Goal: Information Seeking & Learning: Learn about a topic

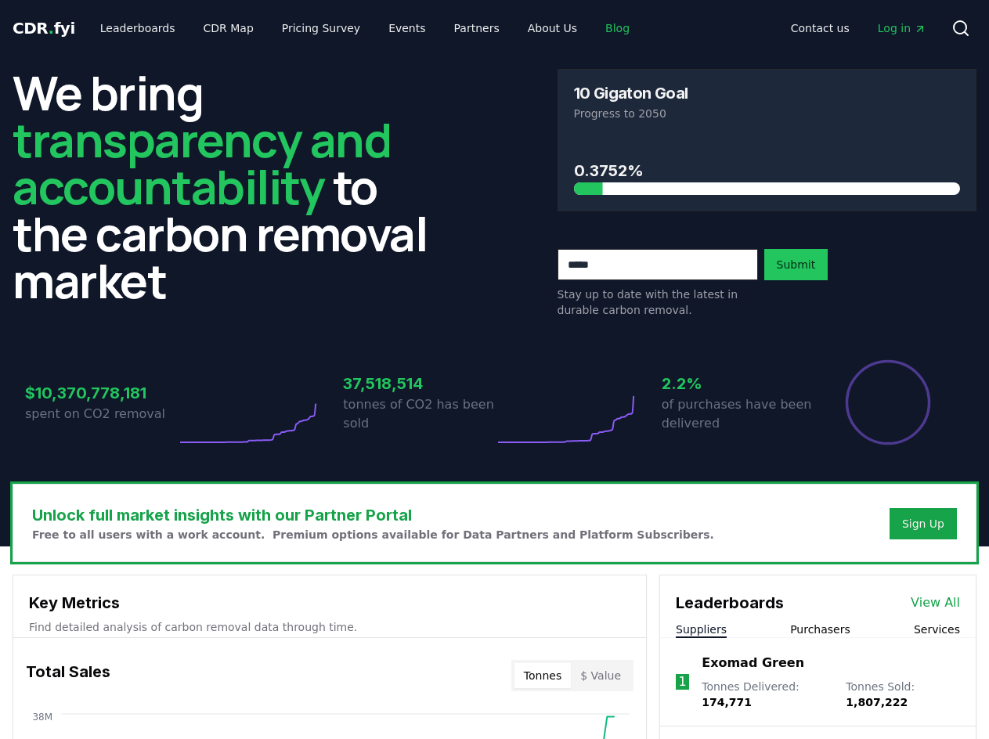
click at [593, 26] on link "Blog" at bounding box center [617, 28] width 49 height 28
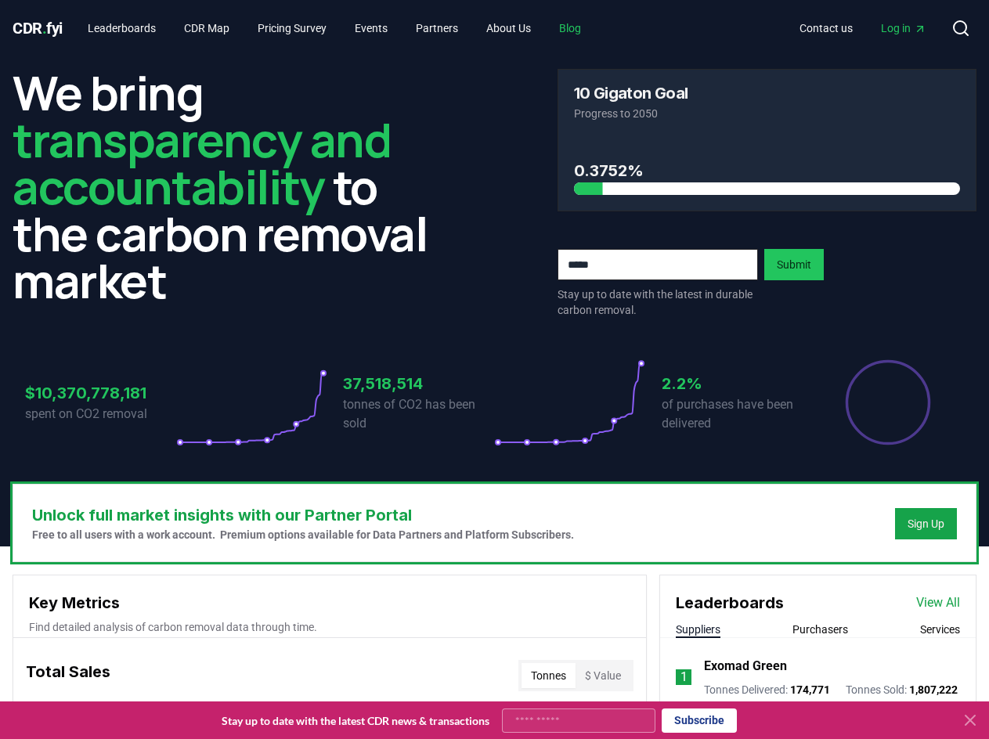
click at [582, 26] on link "Blog" at bounding box center [570, 28] width 47 height 28
click at [590, 34] on link "Blog" at bounding box center [570, 28] width 47 height 28
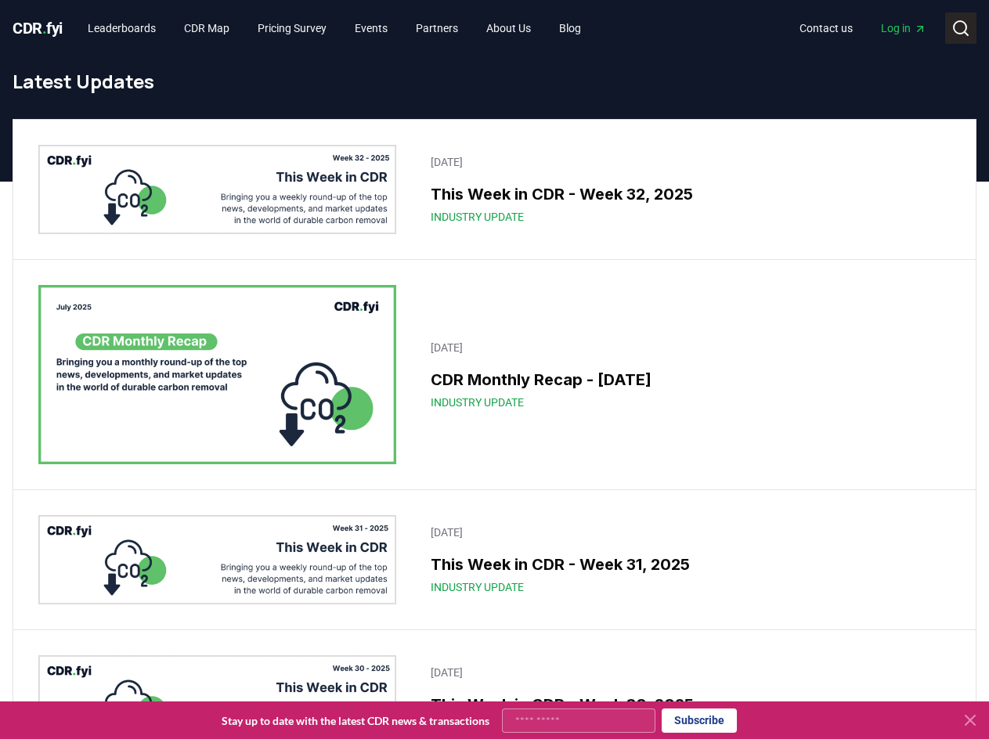
click at [959, 23] on icon at bounding box center [960, 28] width 19 height 19
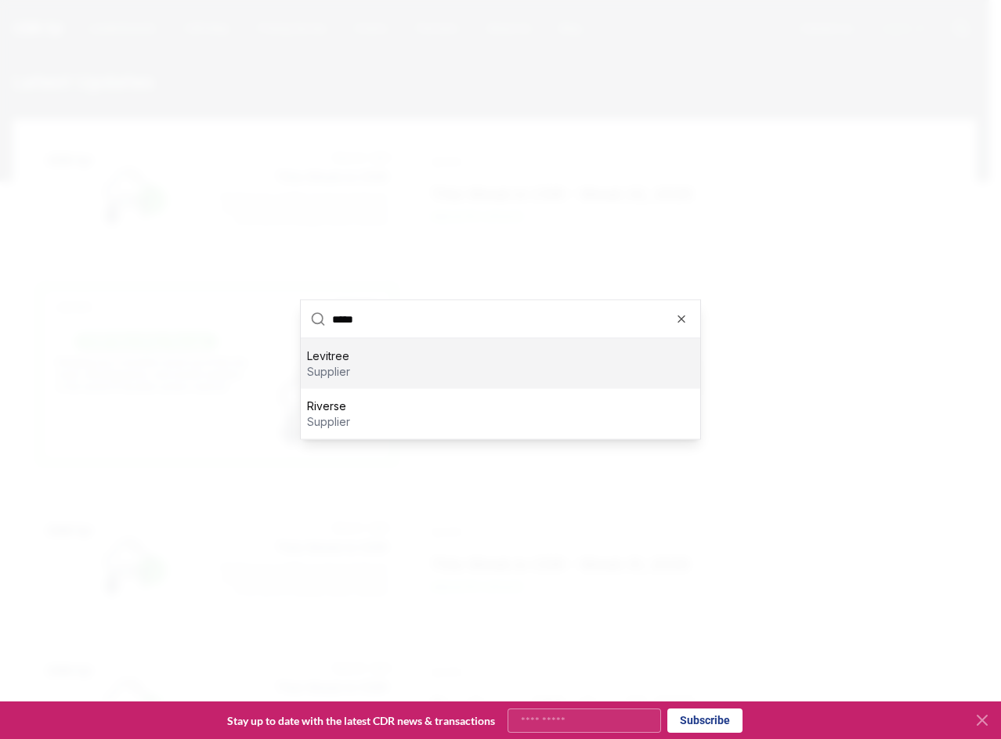
type input "******"
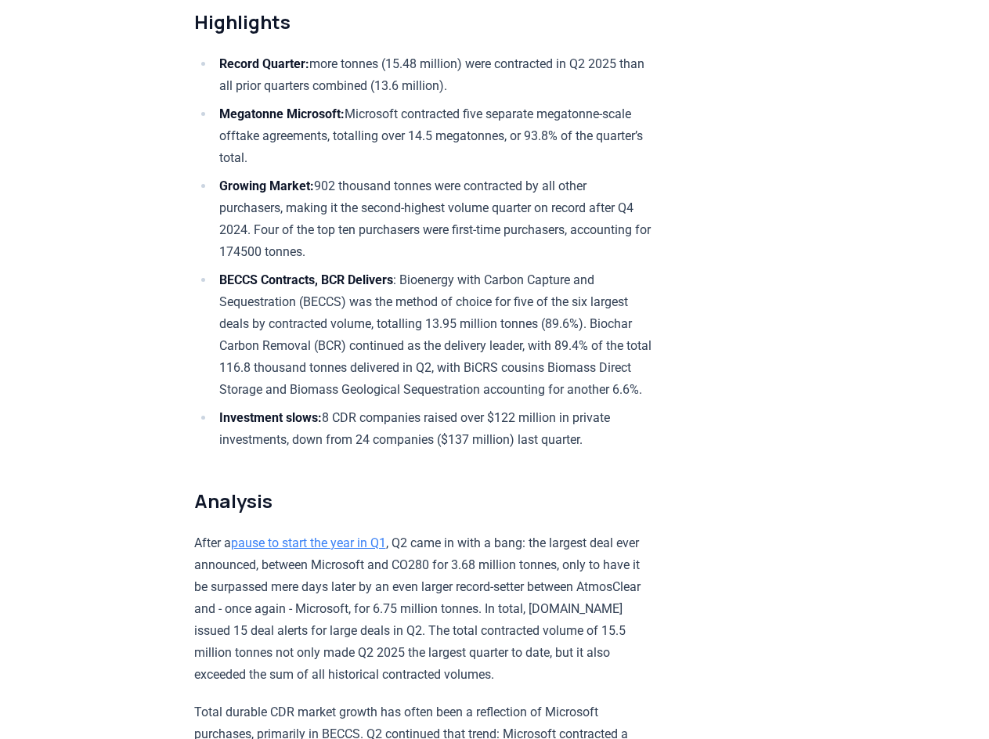
scroll to position [548, 0]
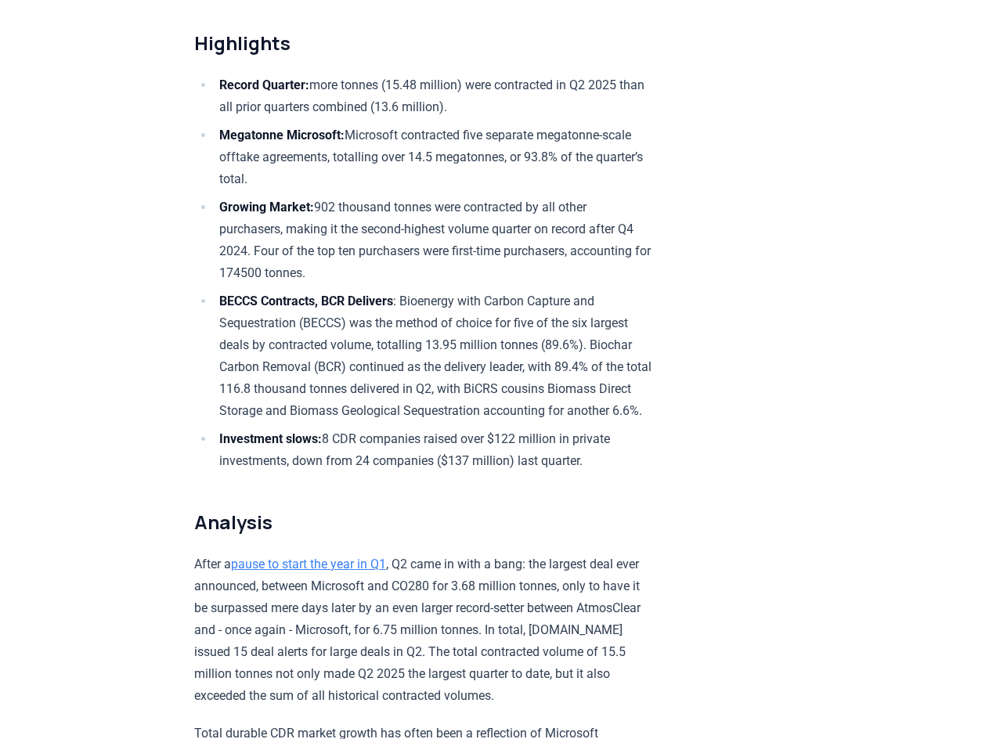
click at [579, 299] on li "BECCS Contracts, BCR Delivers : Bioenergy with Carbon Capture and Sequestration…" at bounding box center [434, 357] width 438 height 132
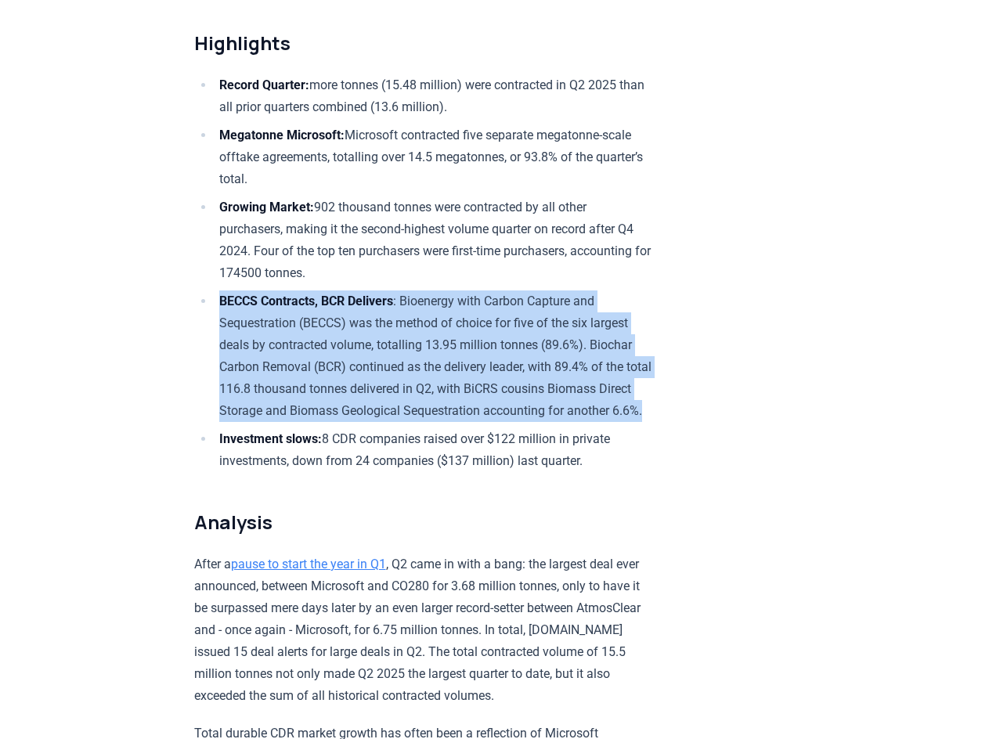
click at [579, 299] on li "BECCS Contracts, BCR Delivers : Bioenergy with Carbon Capture and Sequestration…" at bounding box center [434, 357] width 438 height 132
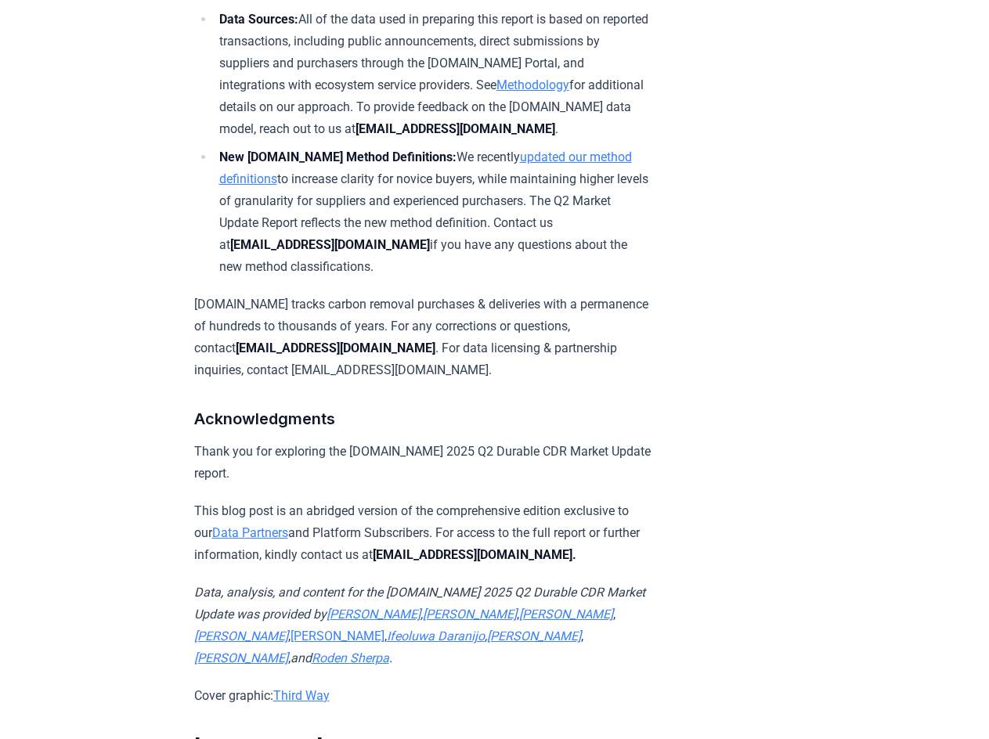
scroll to position [9945, 0]
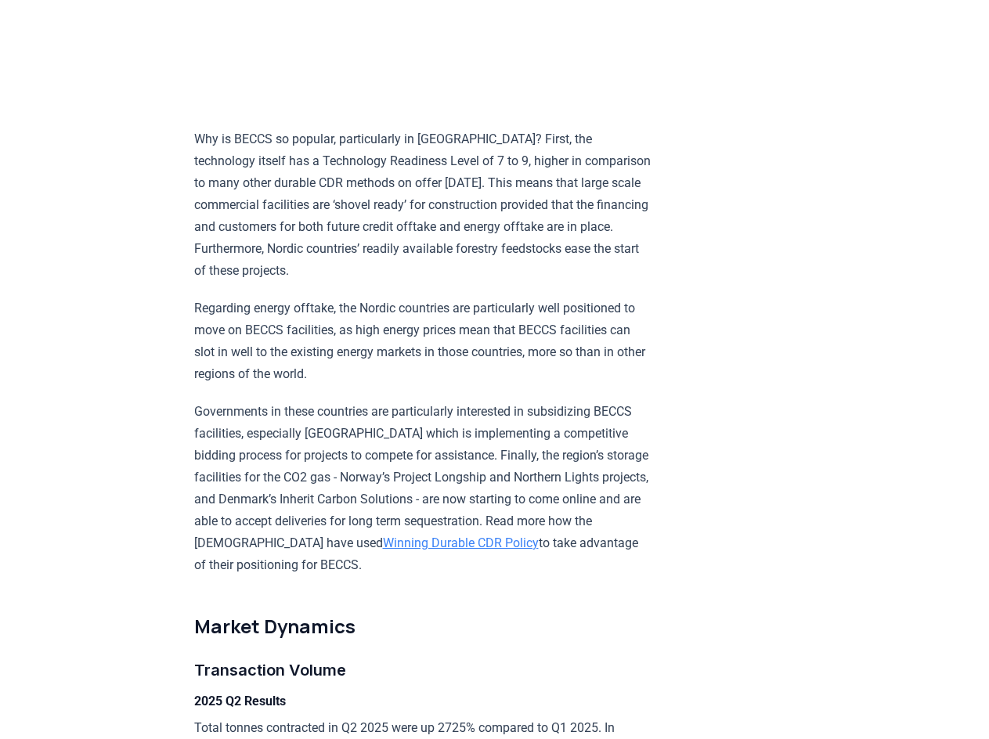
click at [555, 269] on p "Why is BECCS so popular, particularly in Scandinavia? First, the technology its…" at bounding box center [423, 204] width 458 height 153
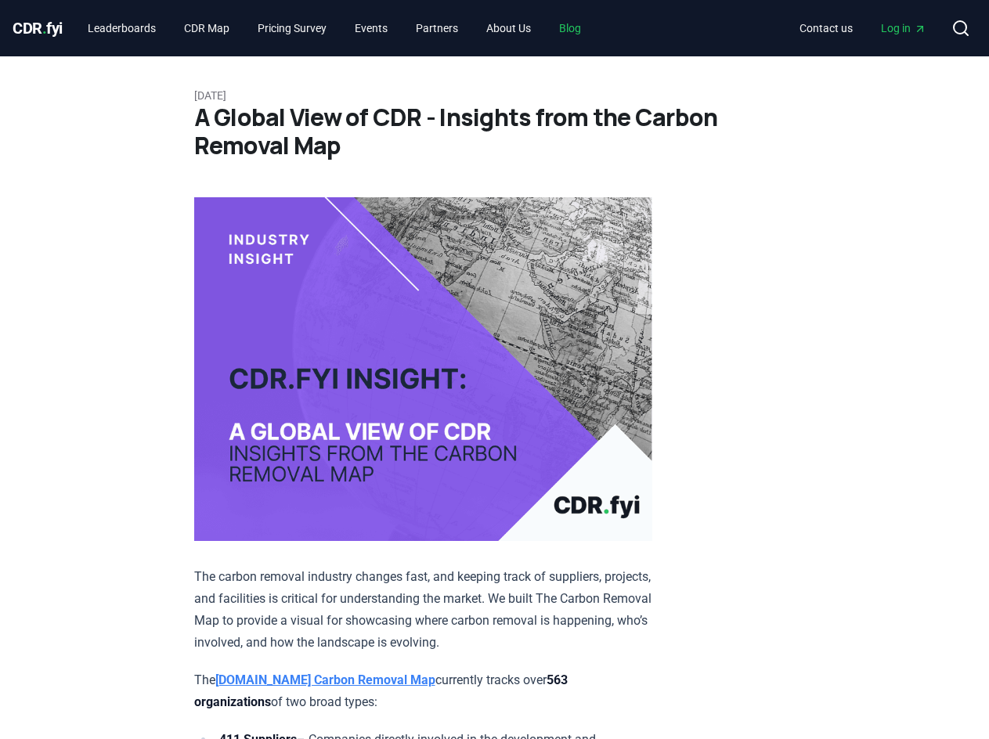
click at [588, 32] on link "Blog" at bounding box center [570, 28] width 47 height 28
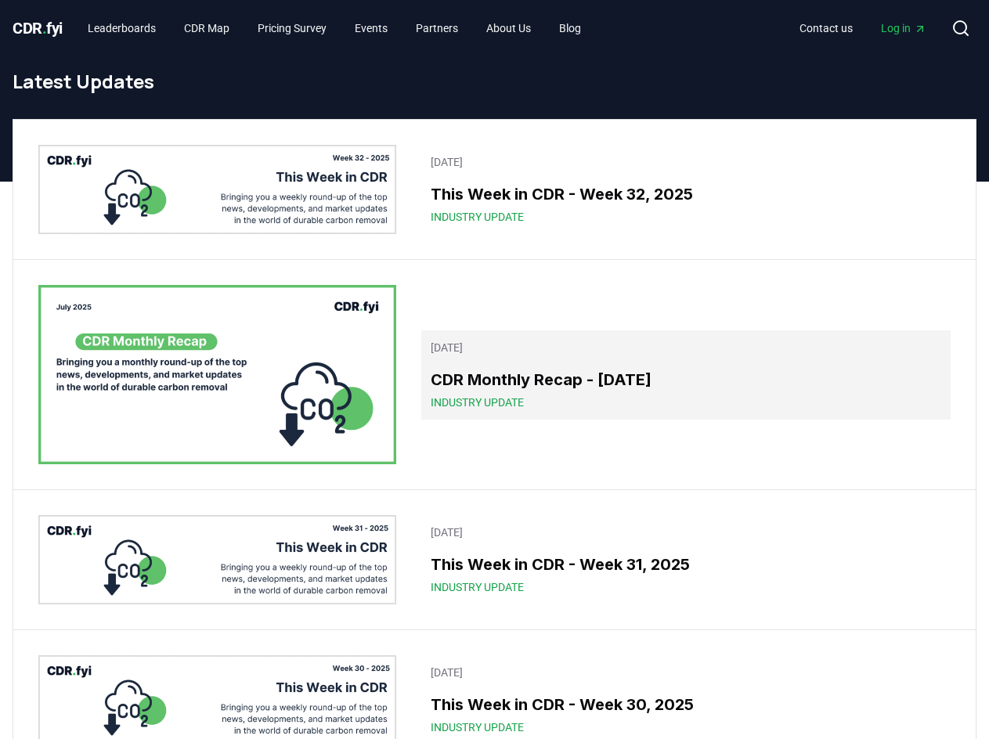
click at [507, 353] on p "August 05, 2025" at bounding box center [686, 348] width 511 height 16
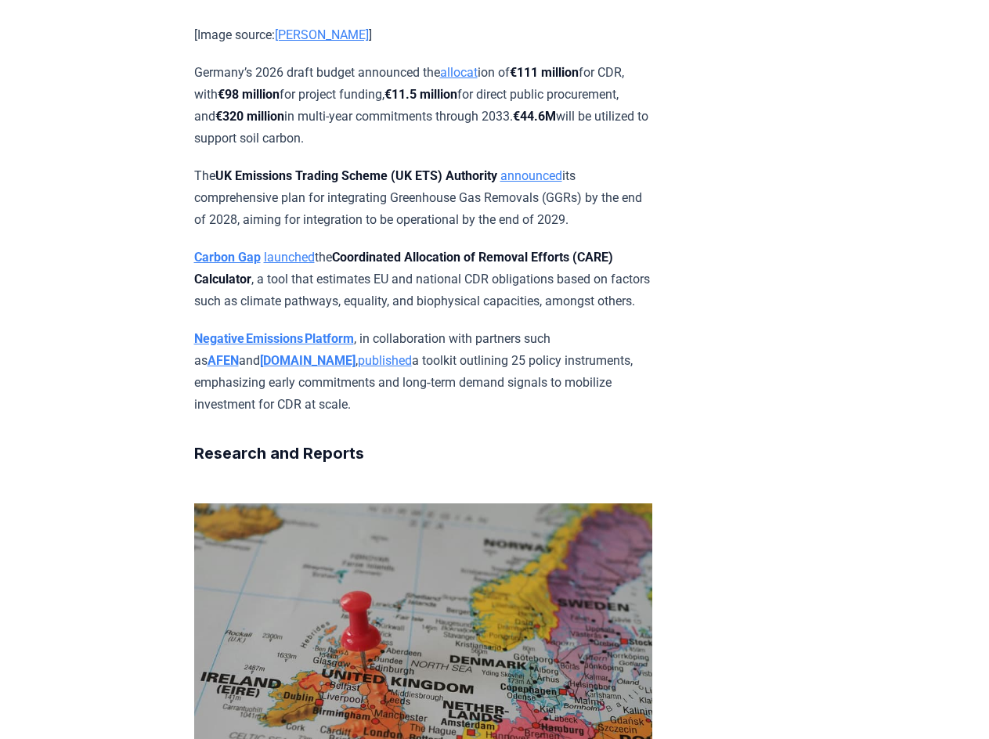
scroll to position [6578, 0]
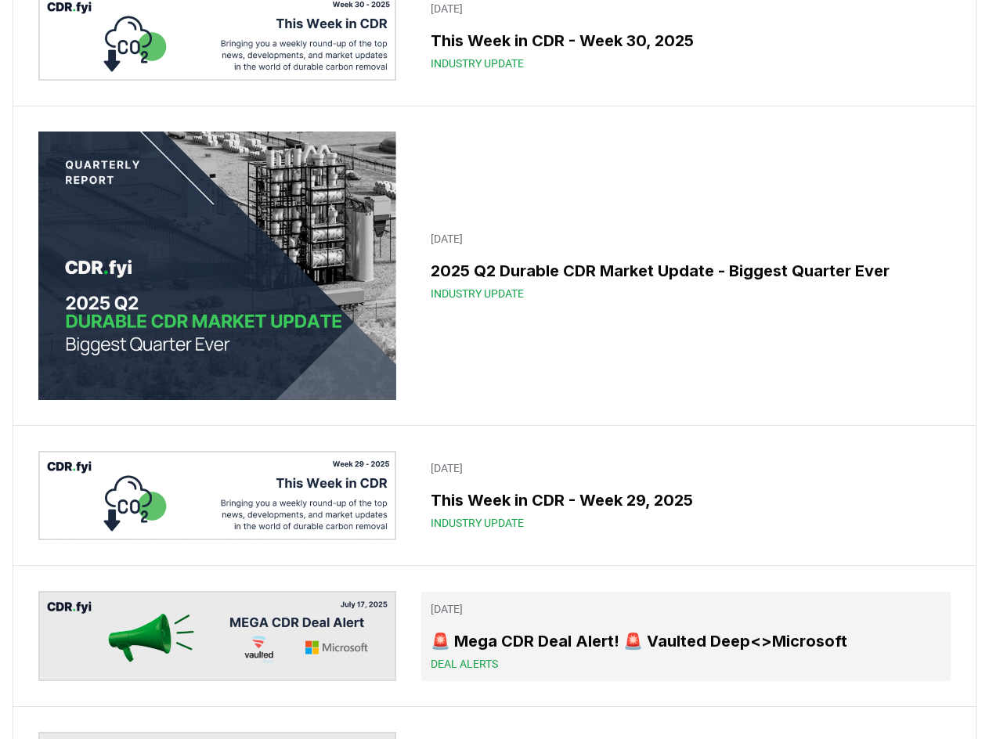
scroll to position [861, 0]
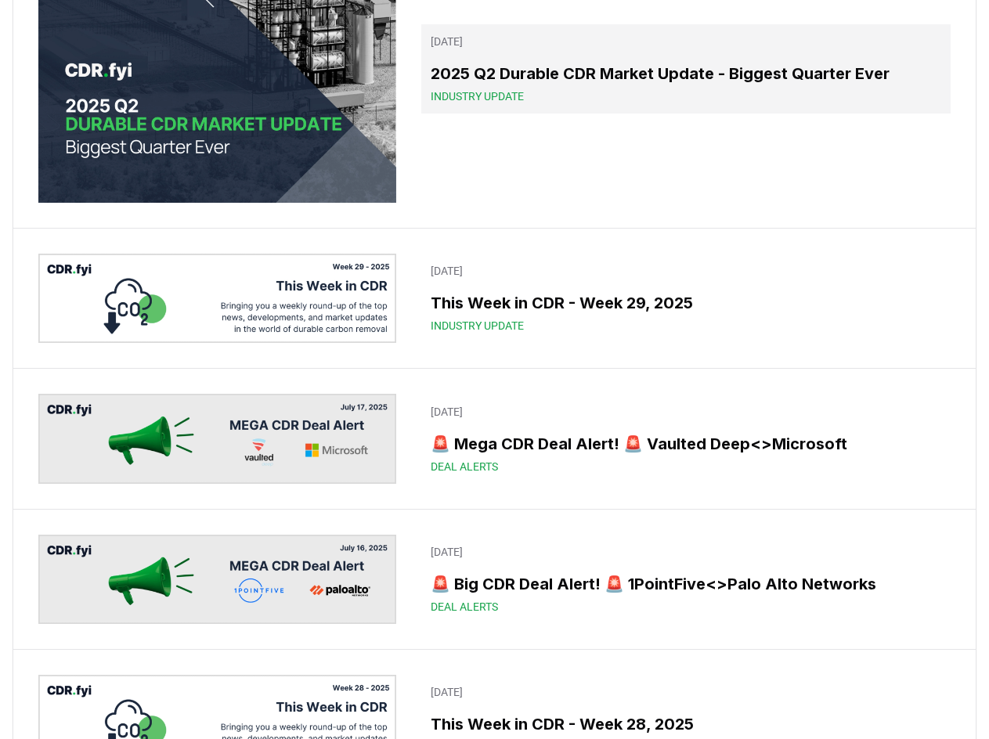
click at [570, 89] on div "Industry Update" at bounding box center [686, 96] width 511 height 16
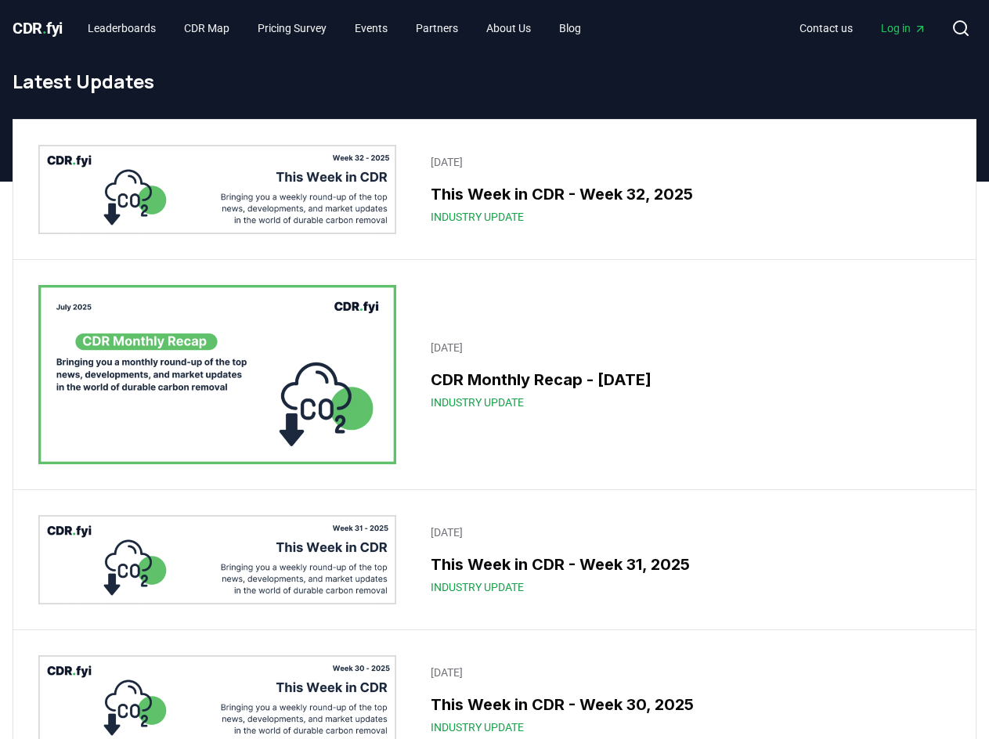
scroll to position [861, 0]
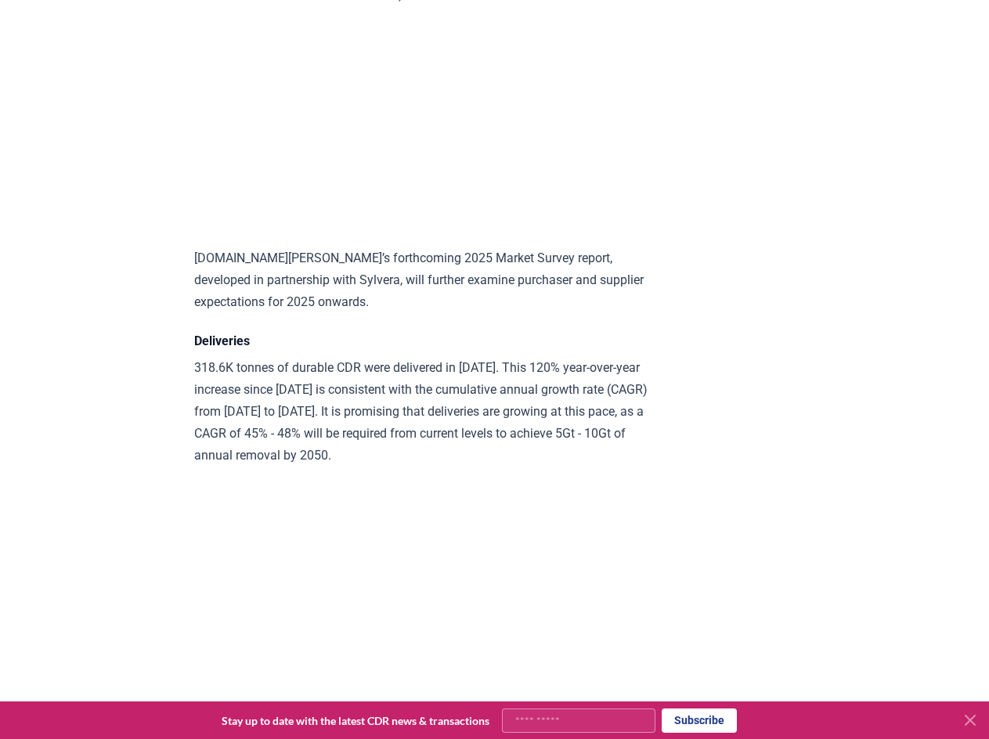
scroll to position [7518, 0]
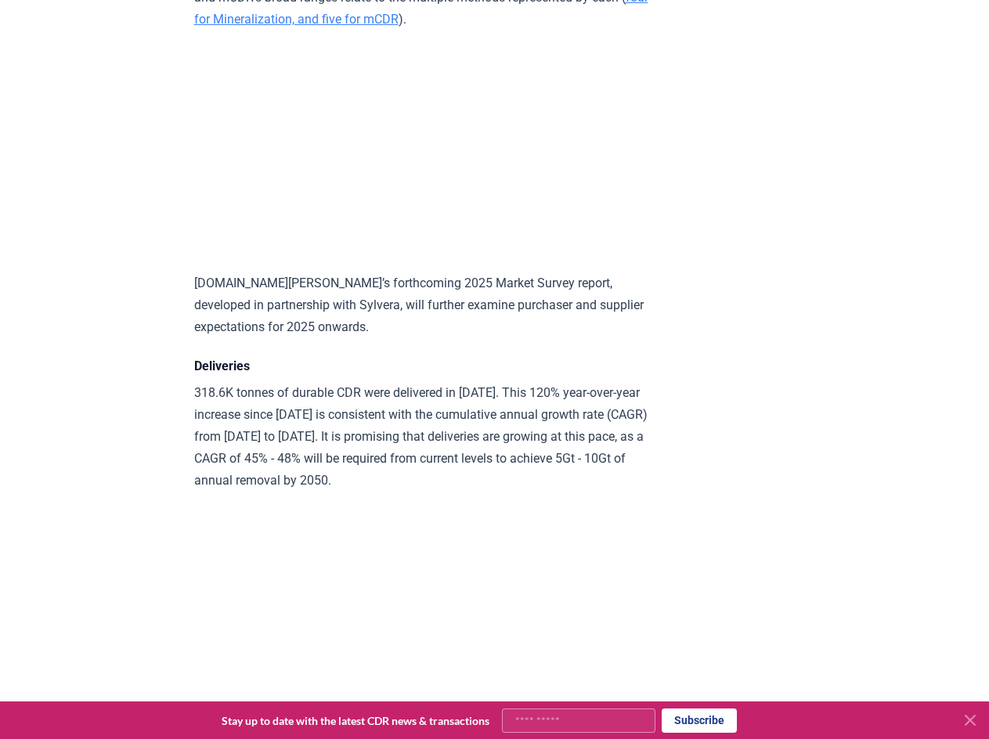
click at [401, 338] on p "CDR.fyi’s forthcoming 2025 Market Survey report, developed in partnership with …" at bounding box center [423, 306] width 458 height 66
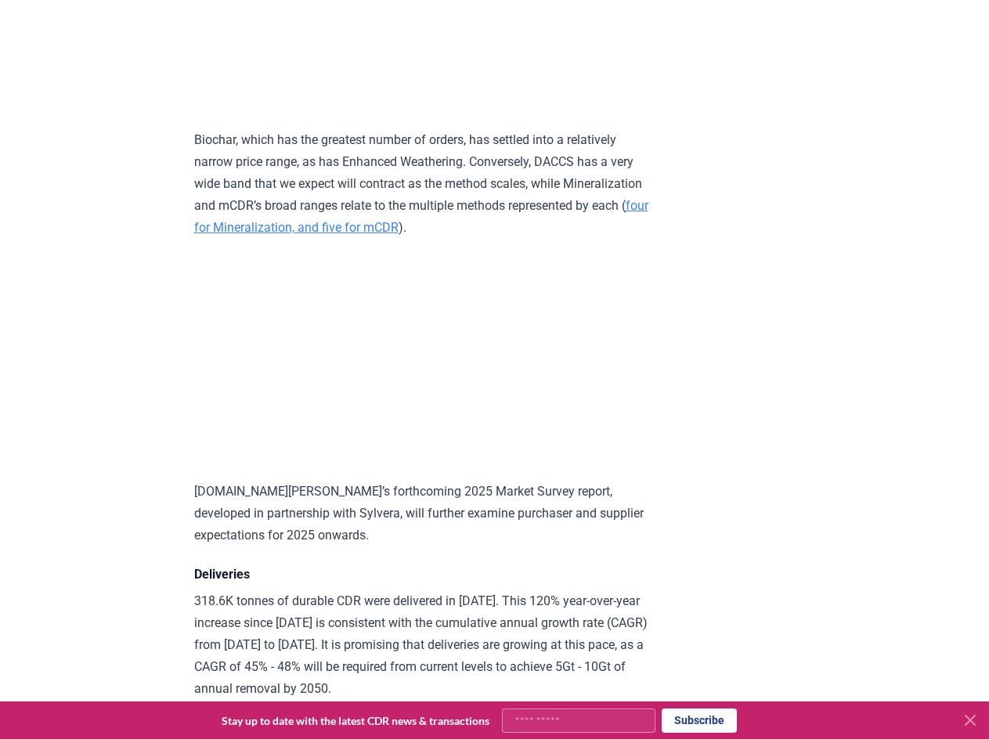
scroll to position [7283, 0]
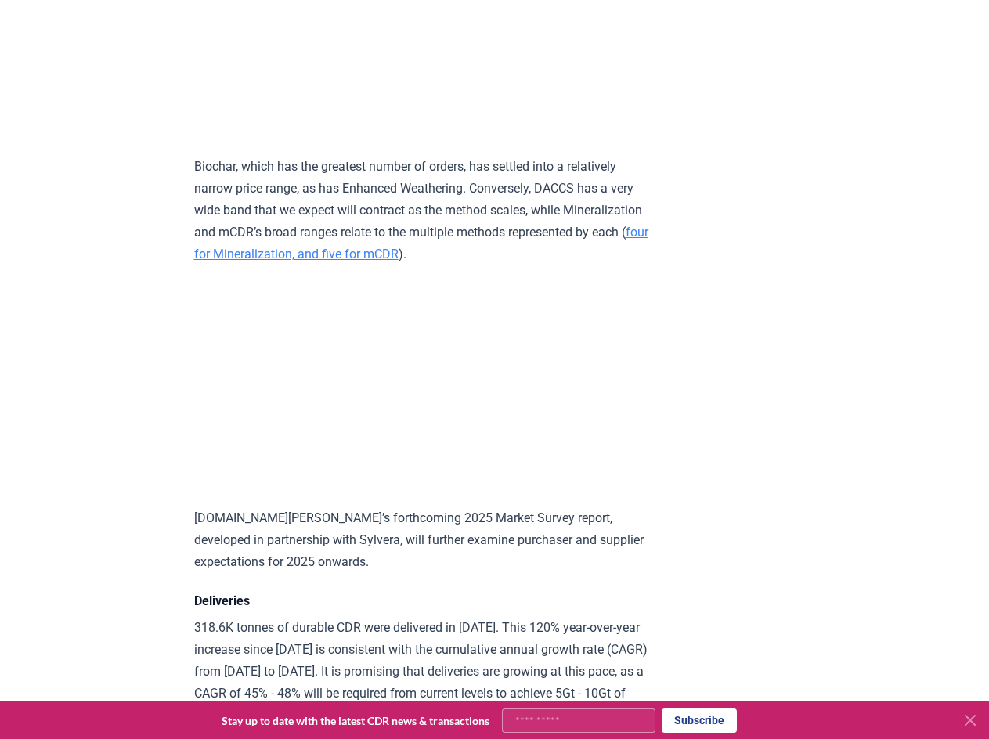
click at [311, 265] on p "Biochar, which has the greatest number of orders, has settled into a relatively…" at bounding box center [423, 211] width 458 height 110
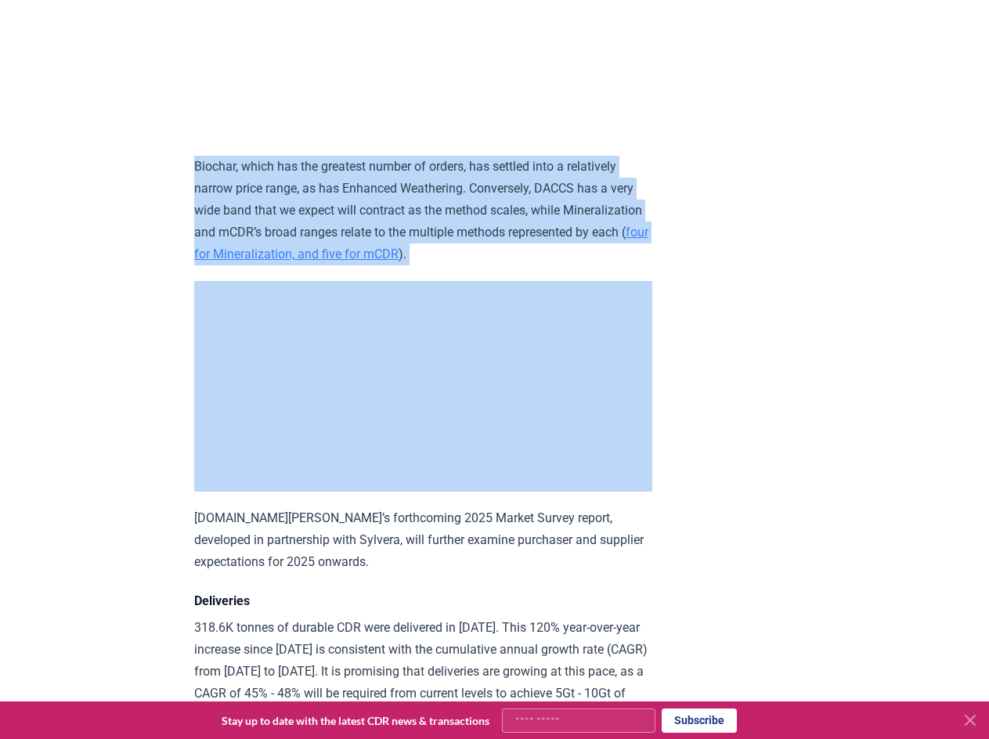
click at [311, 265] on p "Biochar, which has the greatest number of orders, has settled into a relatively…" at bounding box center [423, 211] width 458 height 110
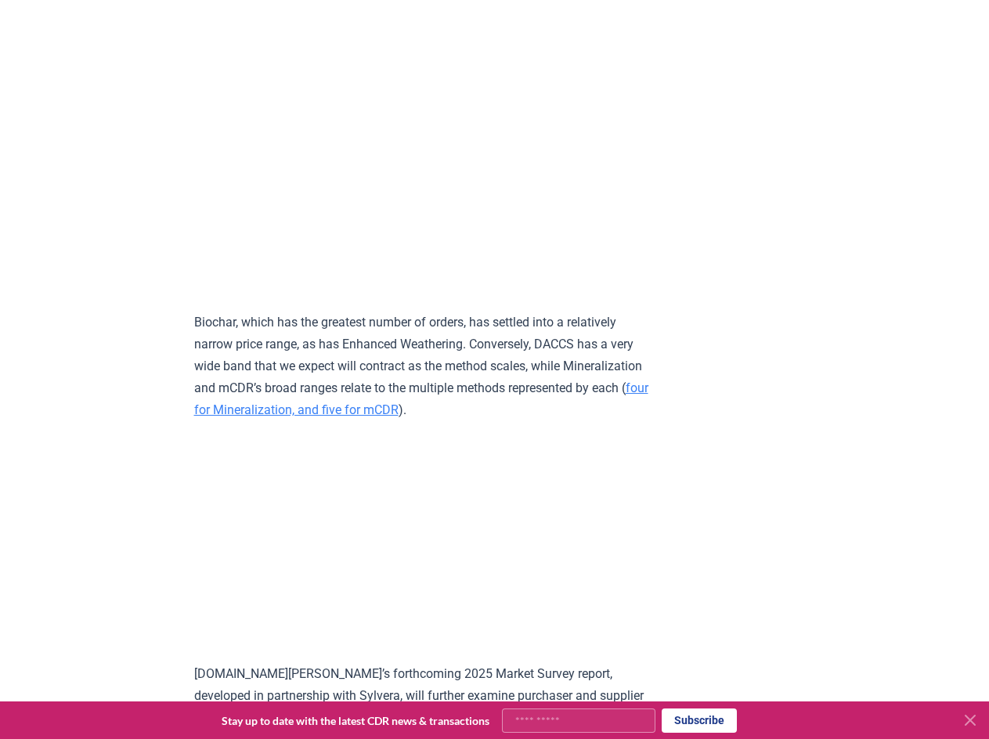
scroll to position [7361, 0]
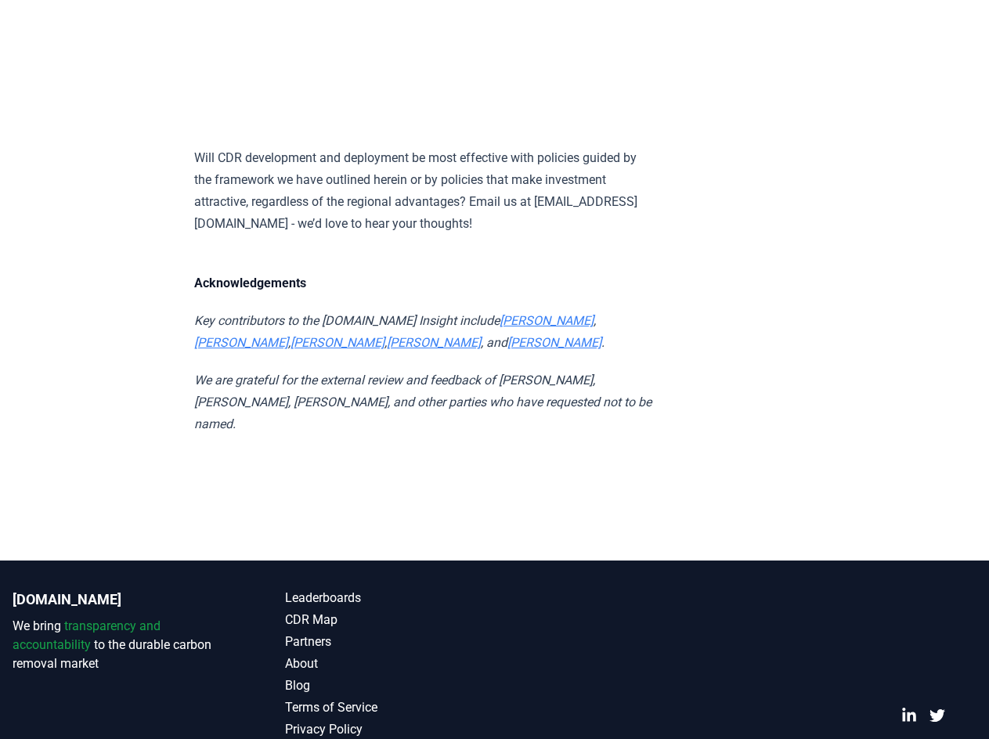
scroll to position [8536, 0]
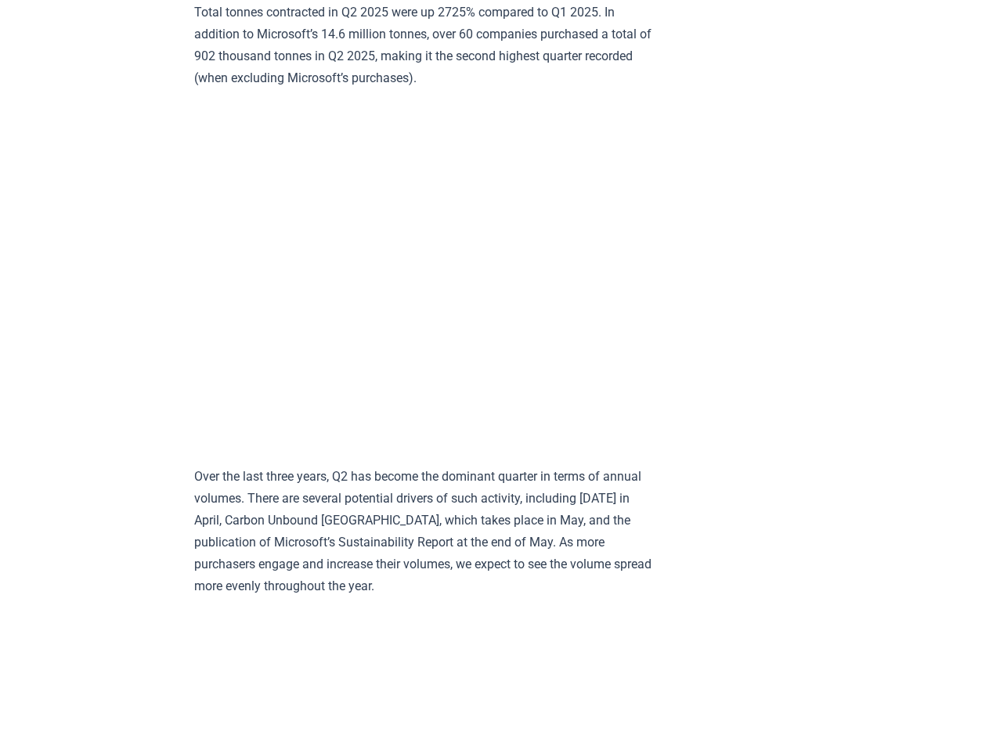
scroll to position [2684, 0]
